Goal: Information Seeking & Learning: Learn about a topic

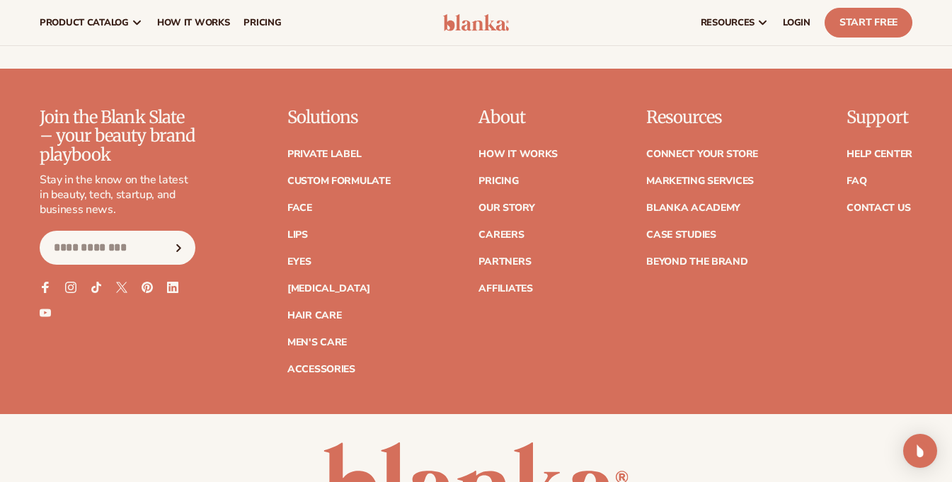
scroll to position [5539, 0]
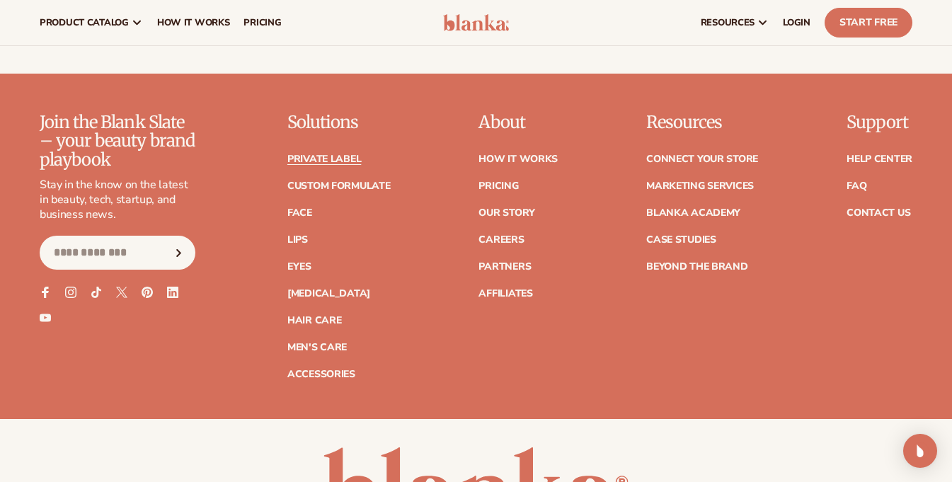
click at [347, 154] on link "Private label" at bounding box center [324, 159] width 74 height 10
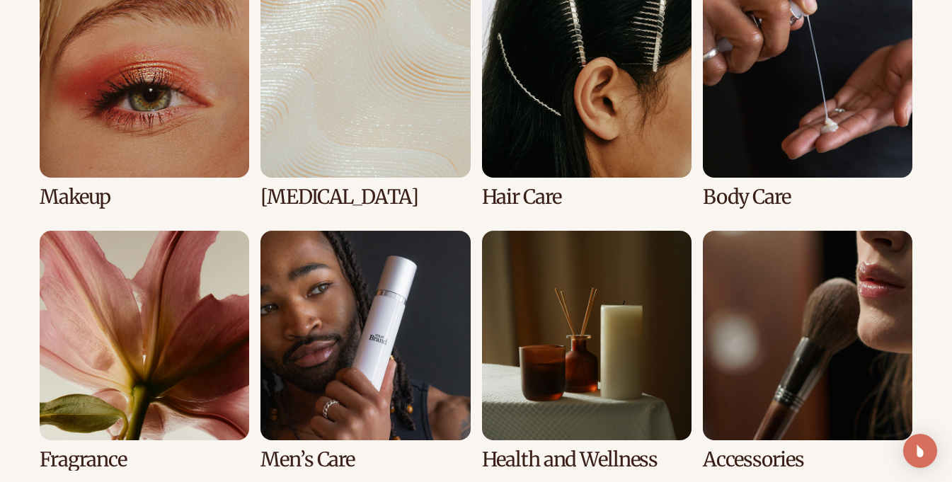
scroll to position [1088, 0]
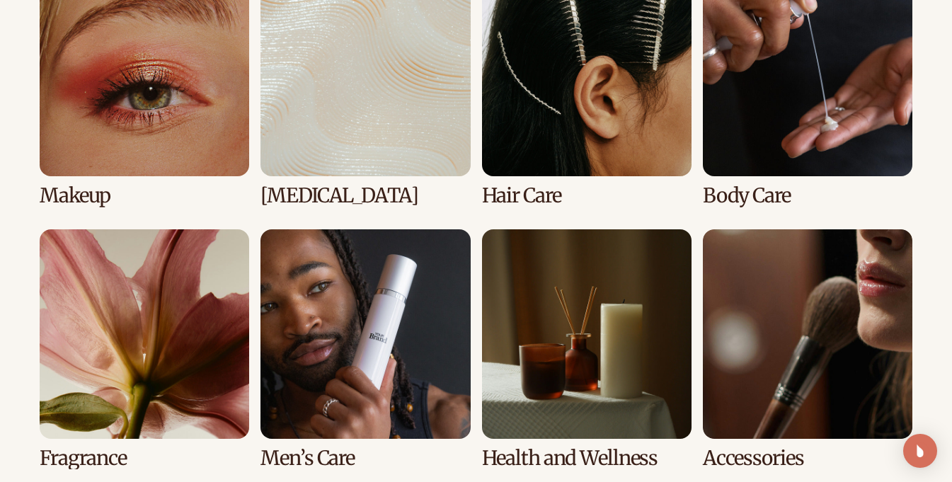
click at [323, 114] on link "2 / 8" at bounding box center [364, 87] width 209 height 240
click at [311, 198] on link "2 / 8" at bounding box center [364, 87] width 209 height 240
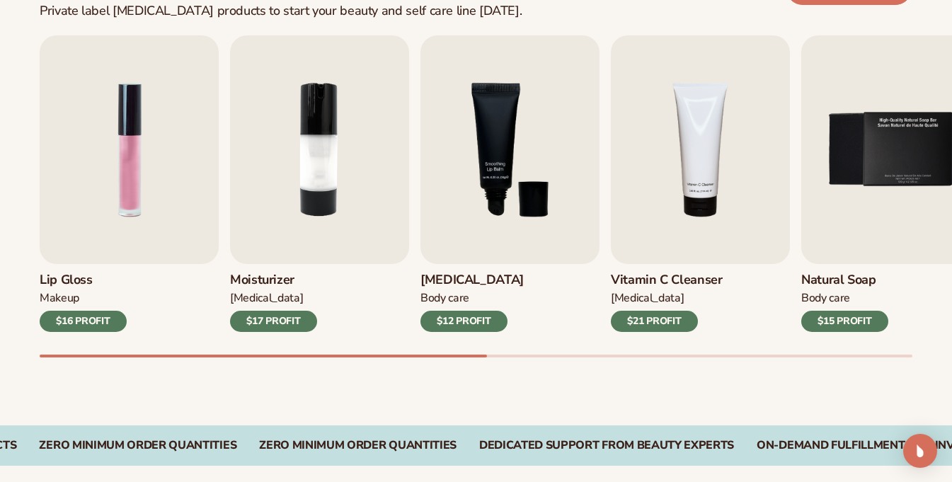
scroll to position [463, 0]
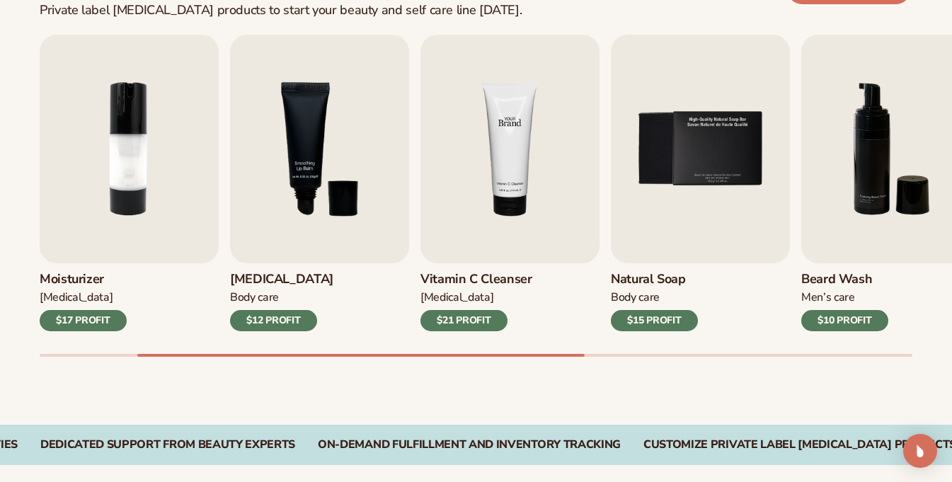
click at [507, 204] on img "4 / 9" at bounding box center [509, 149] width 179 height 229
click at [442, 273] on h3 "Vitamin C Cleanser" at bounding box center [476, 280] width 112 height 16
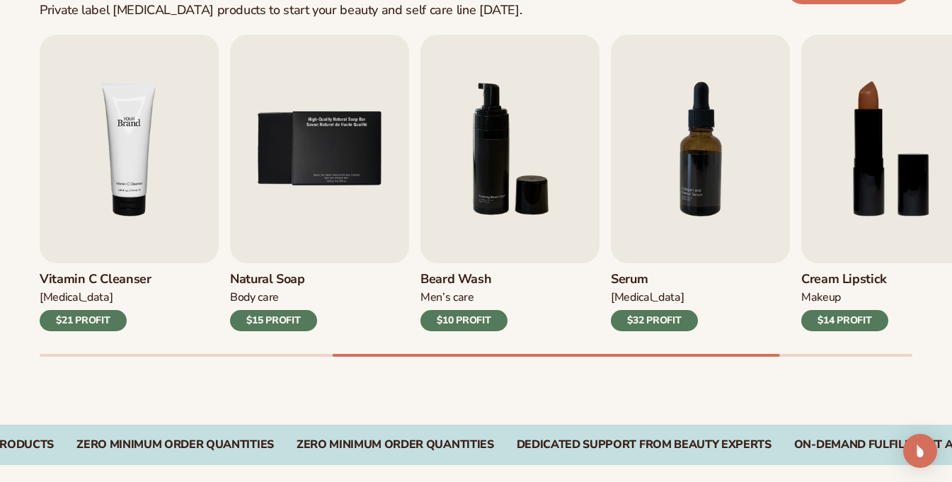
click at [91, 247] on img "4 / 9" at bounding box center [129, 149] width 179 height 229
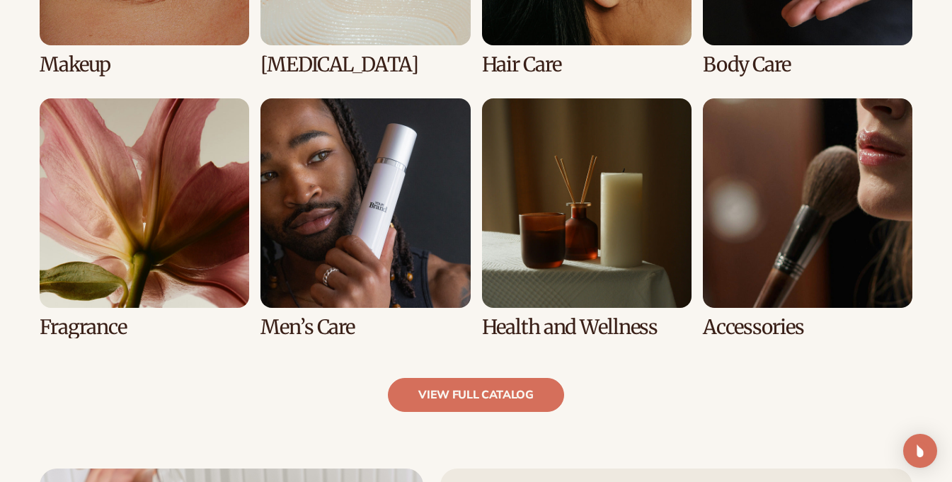
scroll to position [1248, 0]
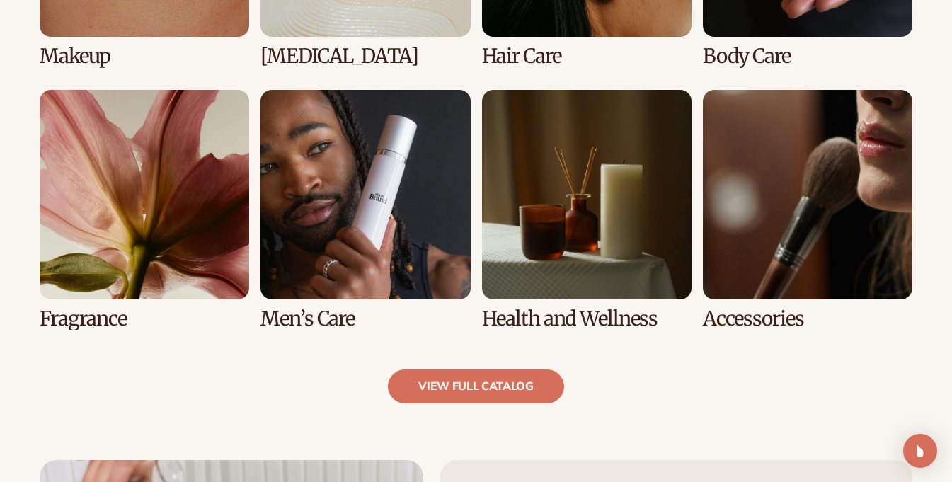
click at [67, 321] on link "5 / 8" at bounding box center [144, 210] width 209 height 240
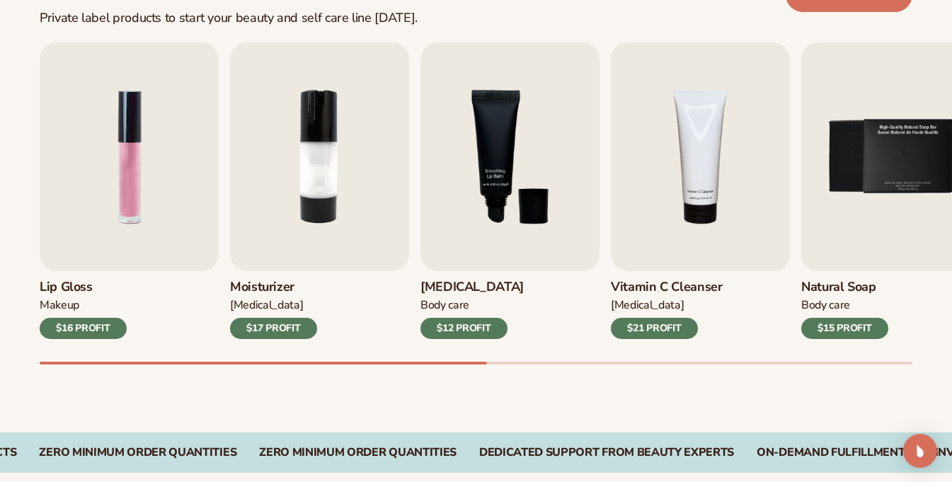
scroll to position [459, 0]
